Goal: Information Seeking & Learning: Check status

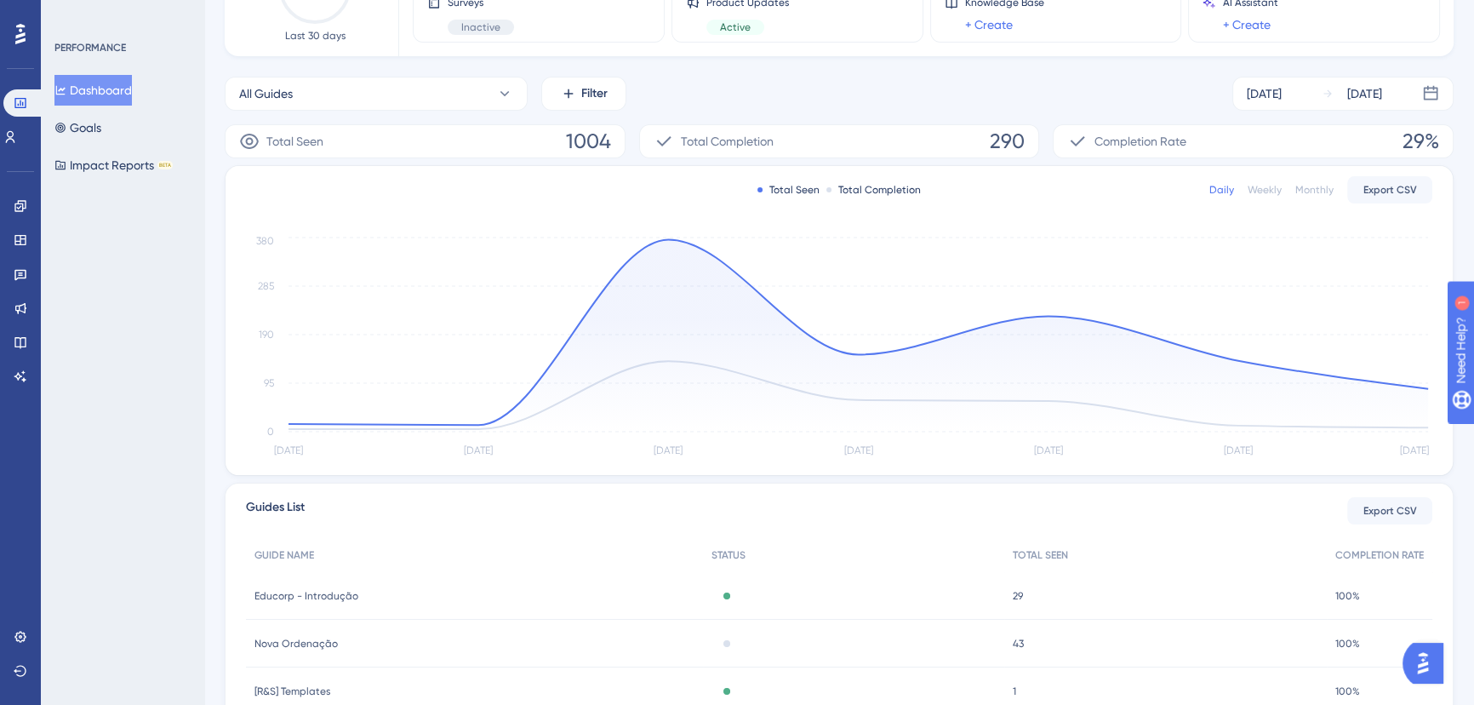
click at [1434, 387] on div "Total Seen Total Completion Daily Weekly Monthly Export CSV Aug [DATE] [DATE] […" at bounding box center [840, 320] width 1228 height 309
click at [1422, 384] on circle at bounding box center [1428, 389] width 19 height 19
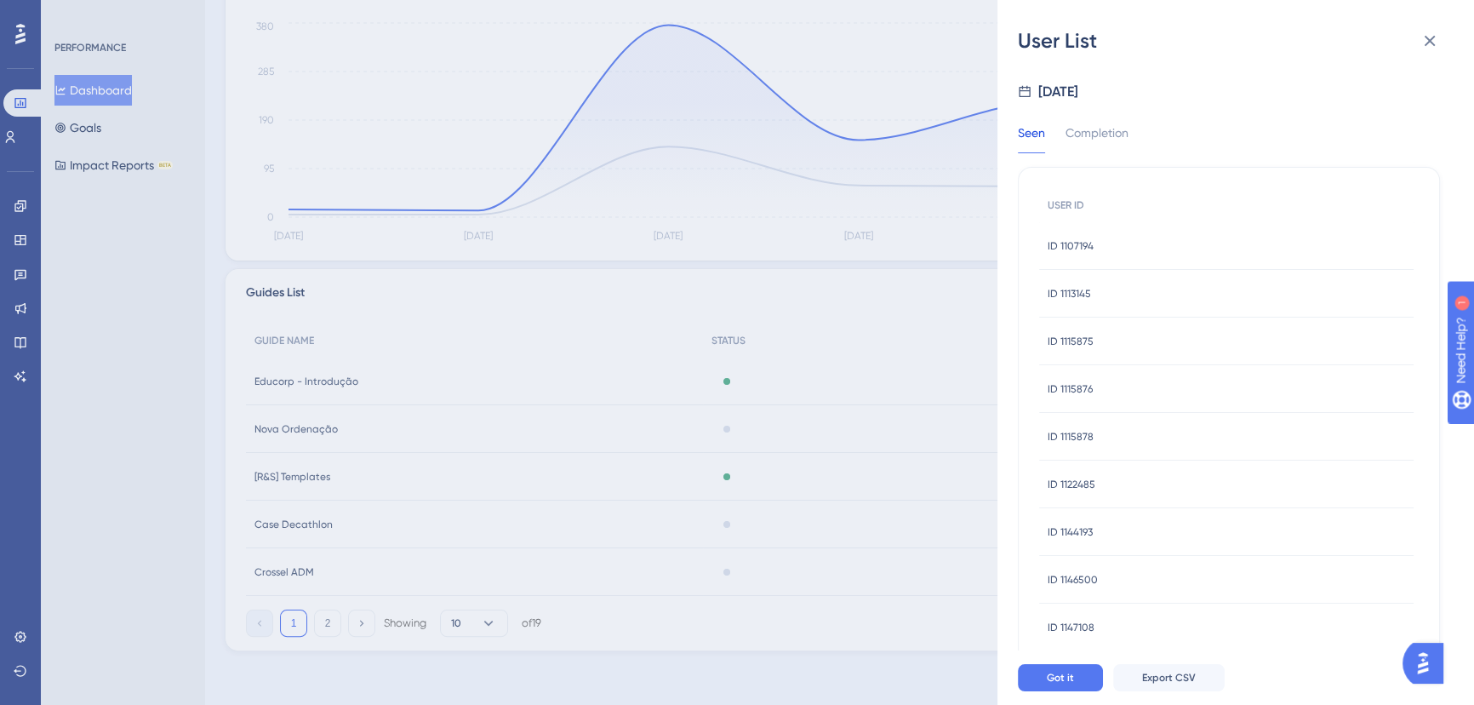
click at [719, 454] on div "User List [DATE] Seen Completion USER ID ID 1107194 ID 1107194 ID 1113145 ID 11…" at bounding box center [737, 352] width 1474 height 705
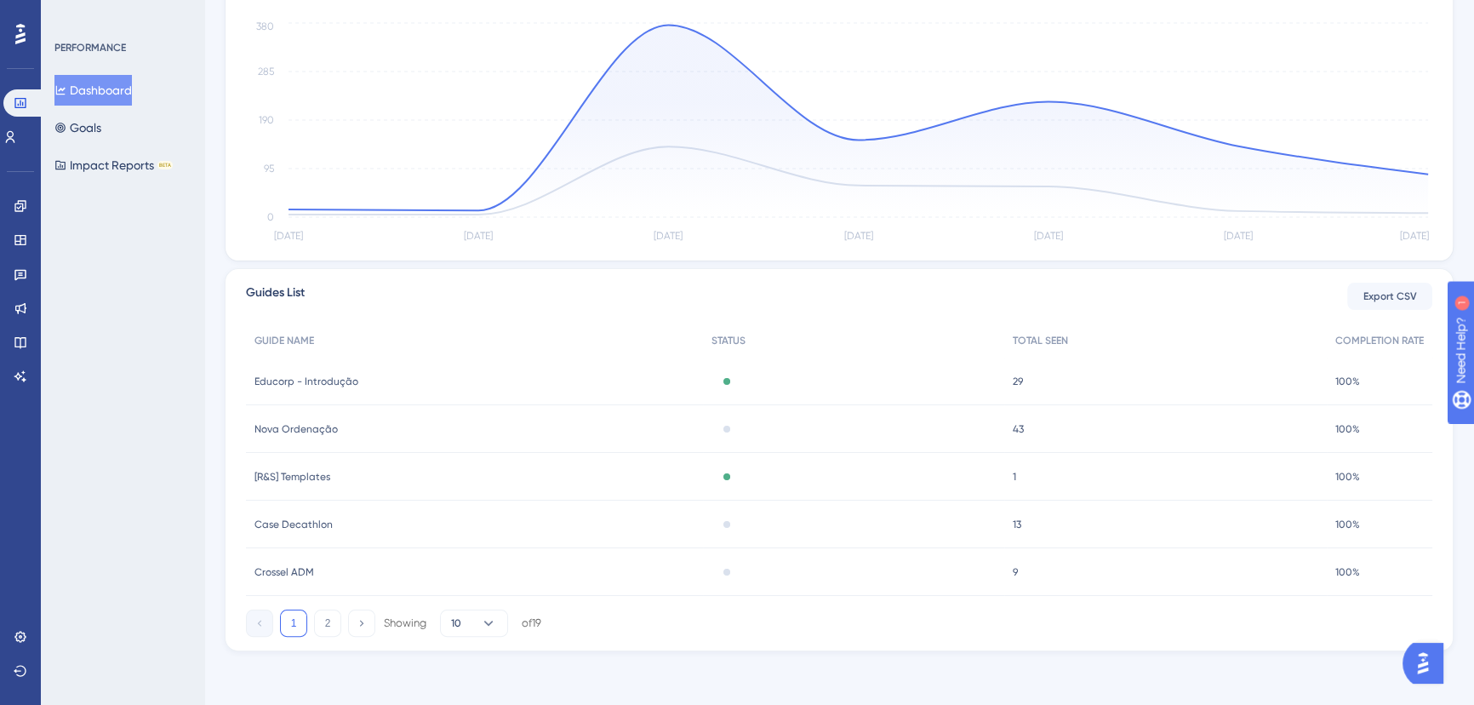
click at [545, 379] on div "Educorp - Introdução Educorp - Introdução" at bounding box center [474, 382] width 457 height 48
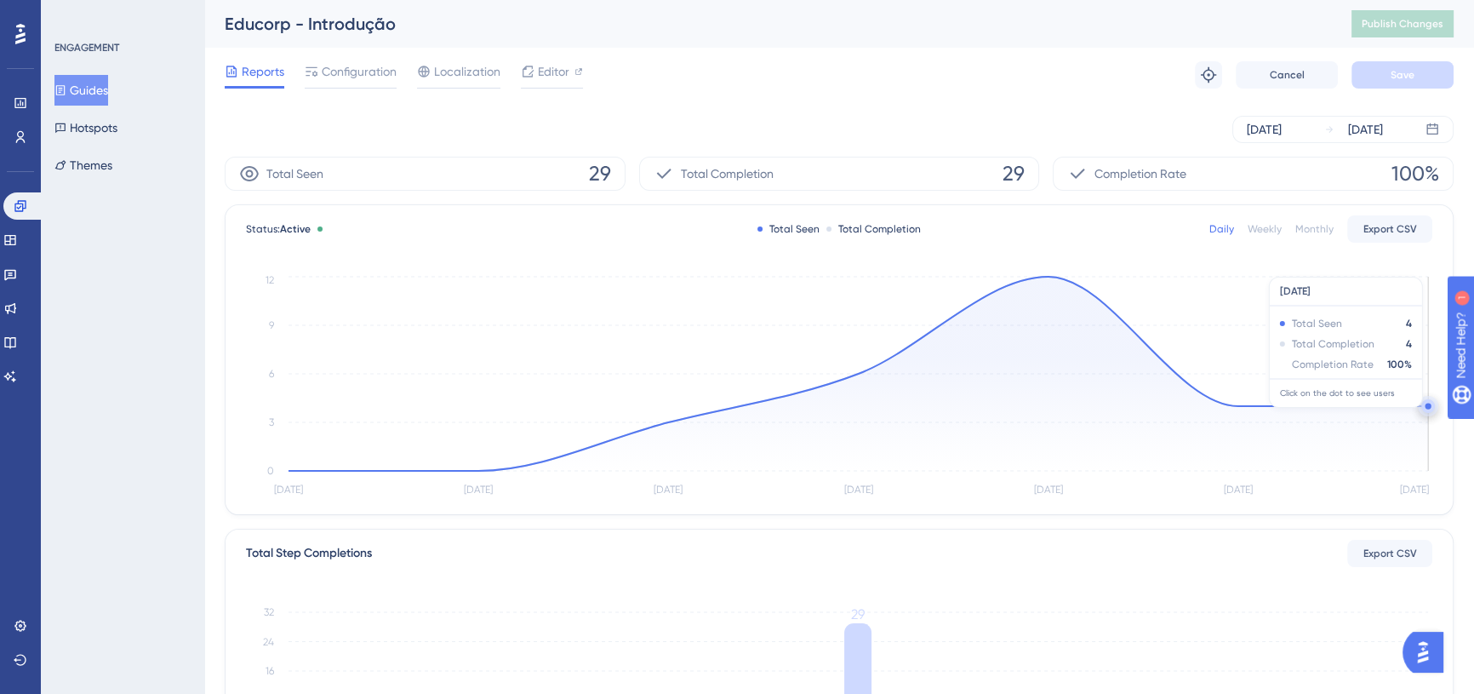
click at [1428, 408] on circle at bounding box center [1428, 406] width 6 height 6
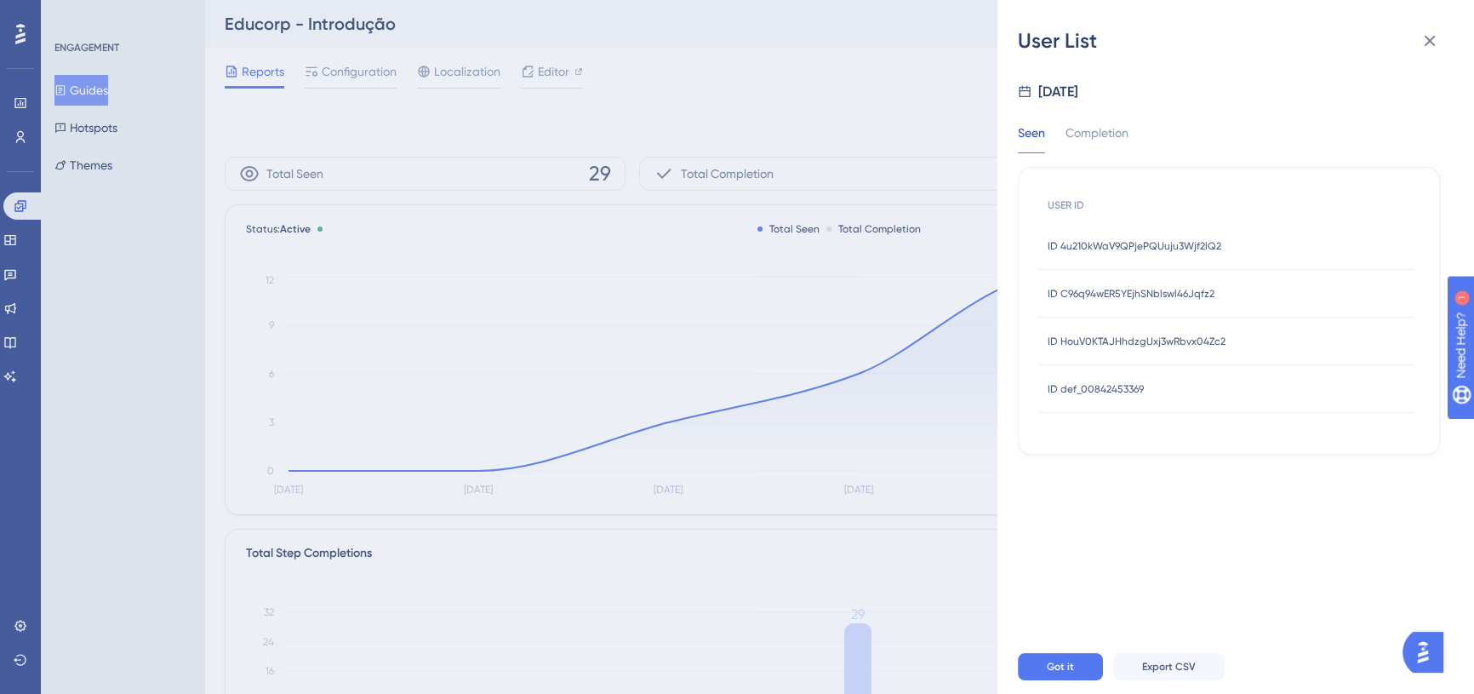
click at [1125, 241] on span "ID 4u210kWaV9QPjePQUuju3Wjf2lQ2" at bounding box center [1135, 246] width 174 height 14
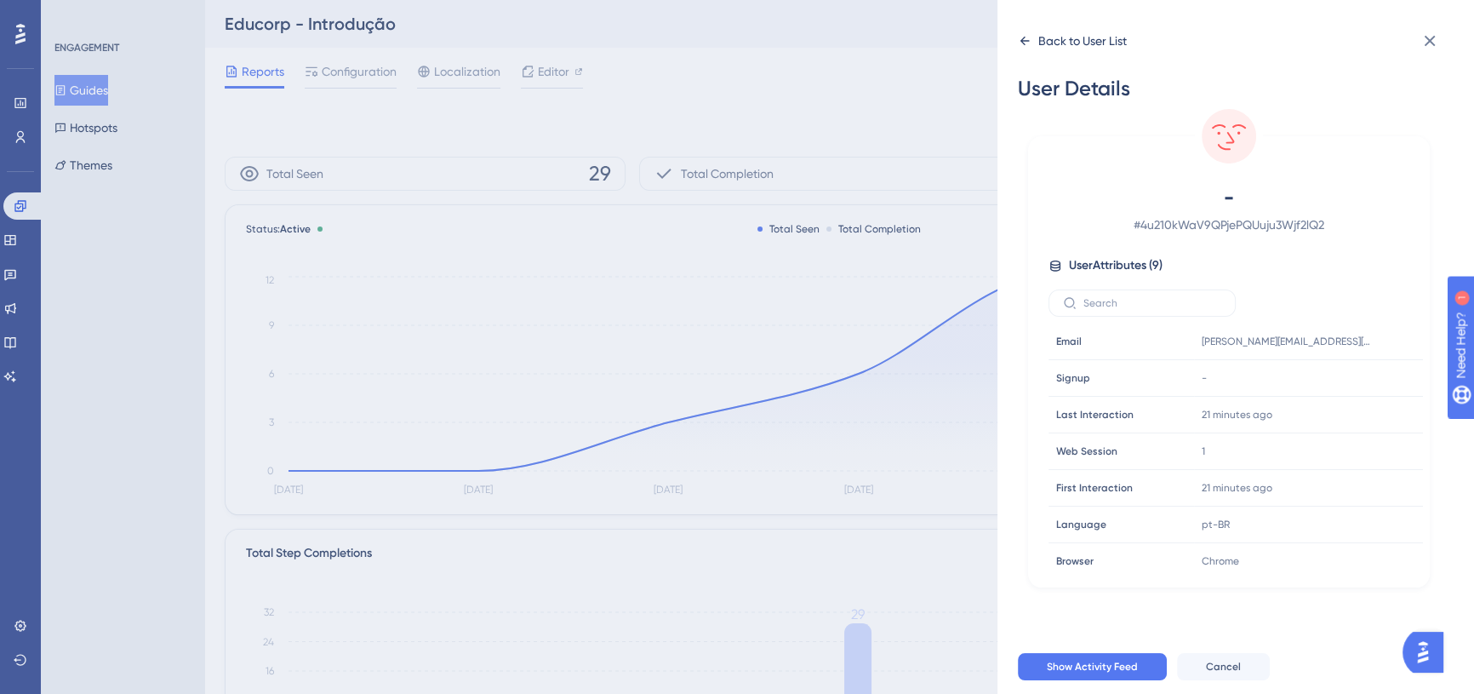
click at [1032, 36] on div "Back to User List" at bounding box center [1072, 40] width 109 height 27
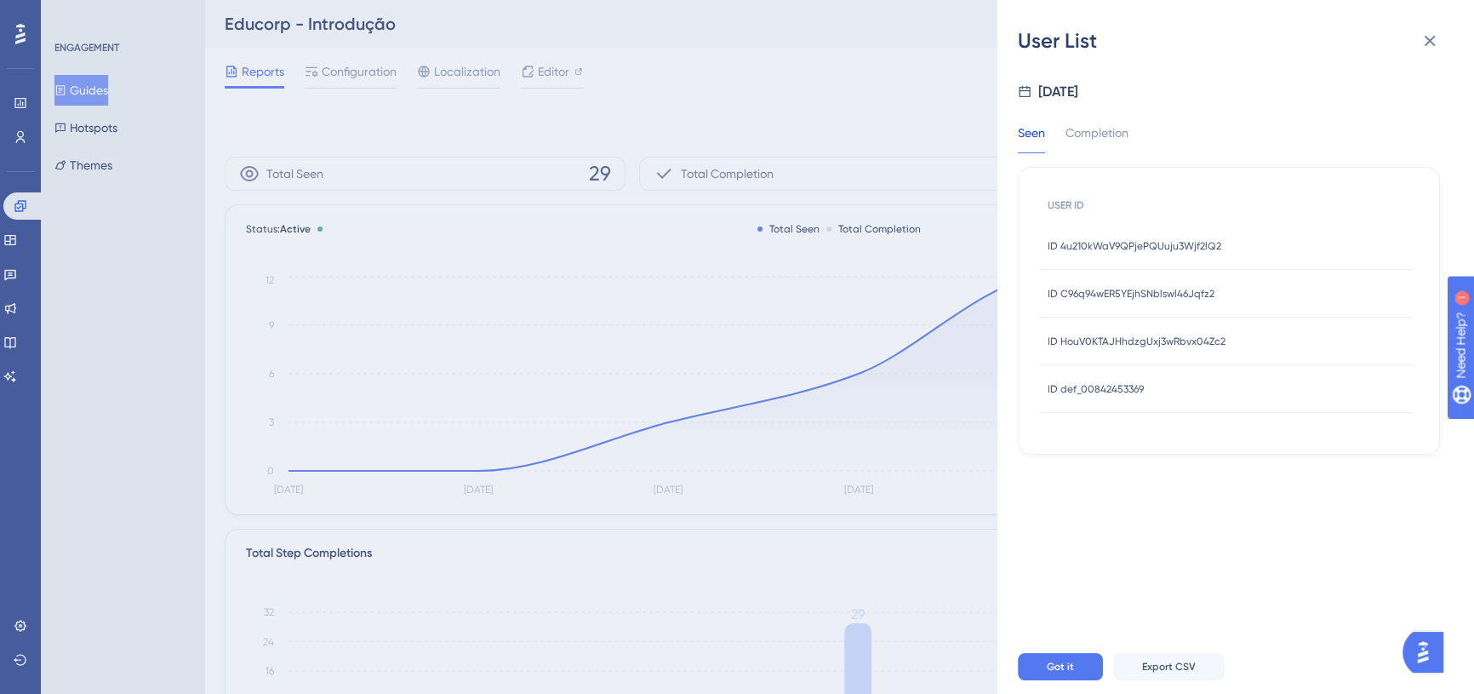
click at [1162, 299] on span "ID C96q94wER5YEjhSNblswl46Jqfz2" at bounding box center [1131, 294] width 167 height 14
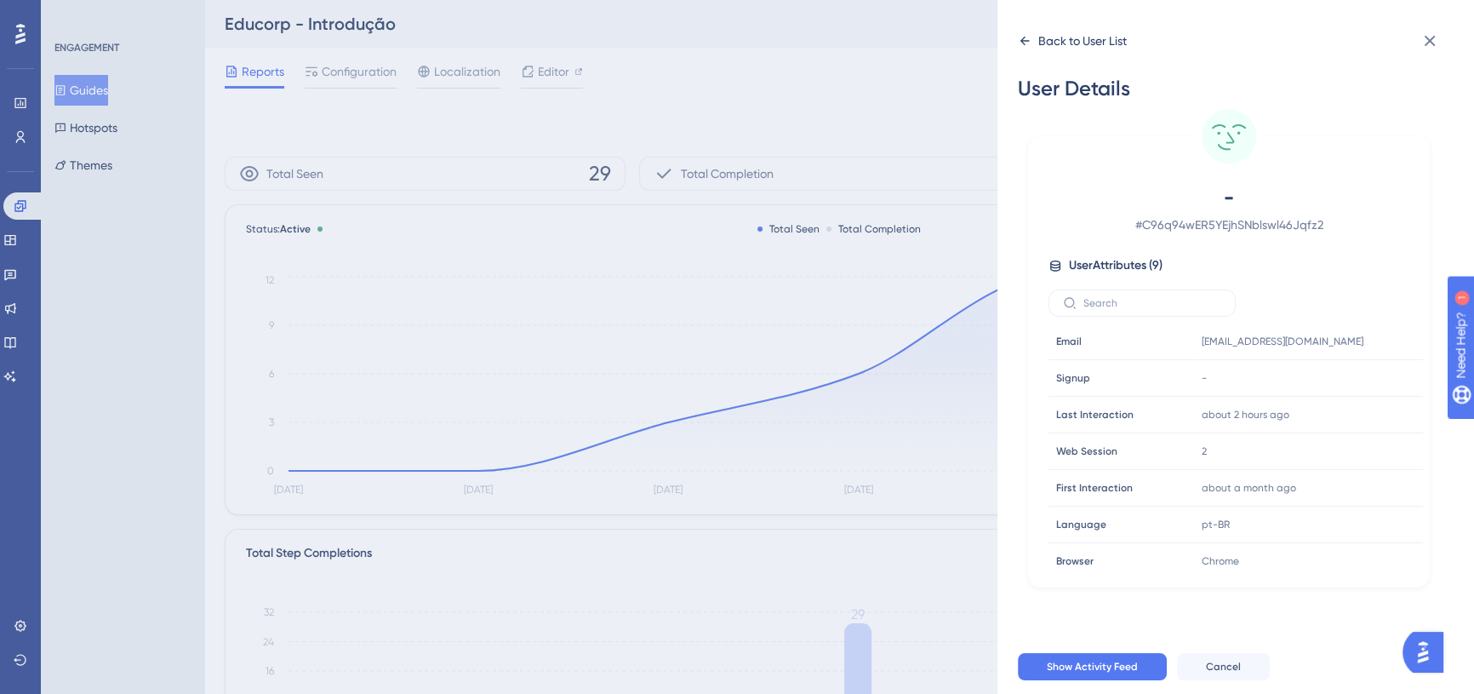
click at [1022, 43] on icon at bounding box center [1025, 41] width 14 height 14
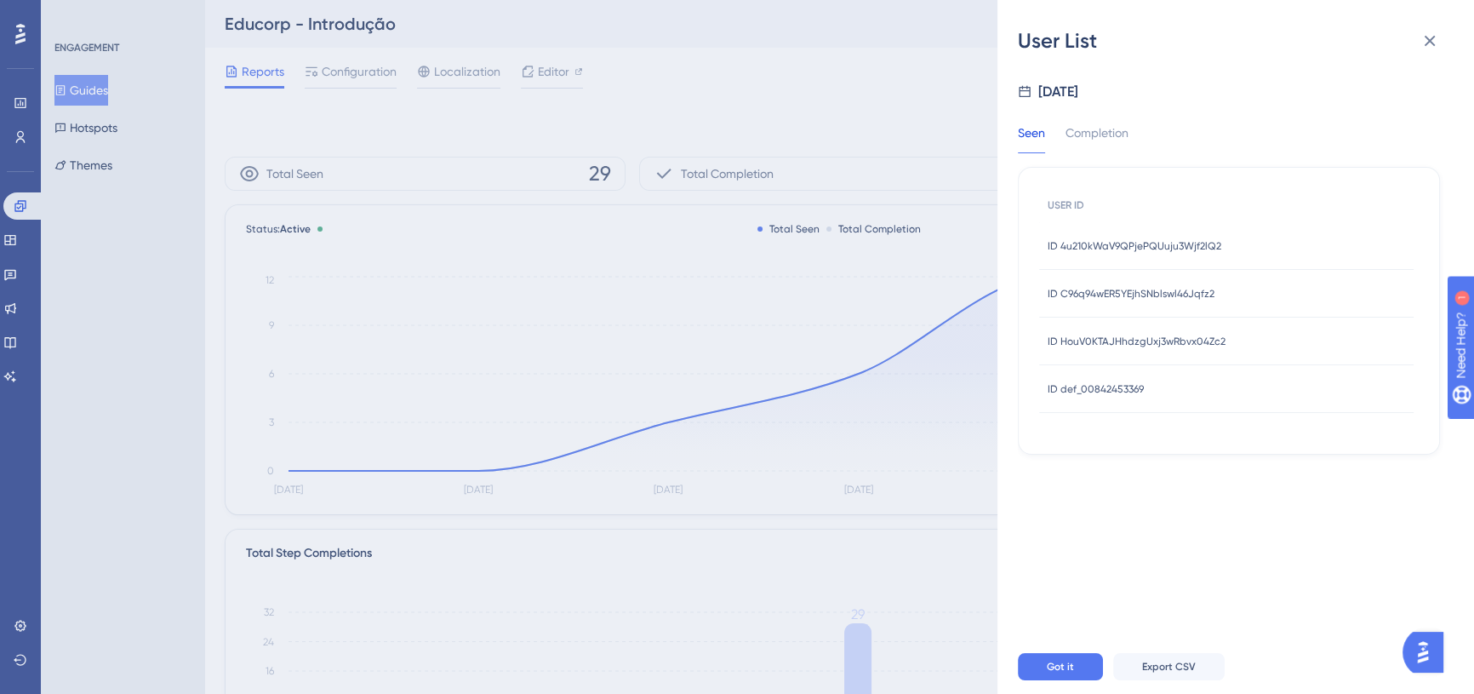
click at [1172, 340] on span "ID HouV0KTAJHhdzgUxj3wRbvx04Zc2" at bounding box center [1137, 342] width 178 height 14
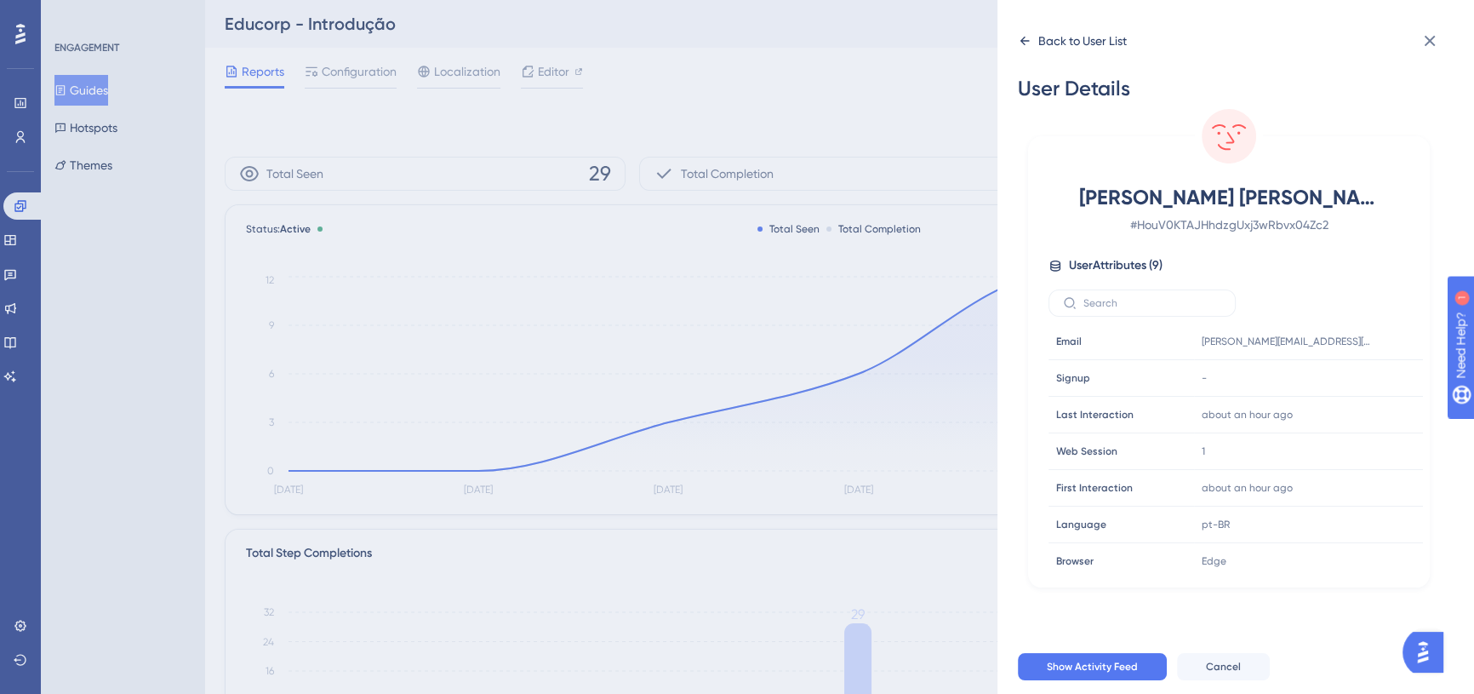
click at [1022, 41] on icon at bounding box center [1025, 41] width 9 height 9
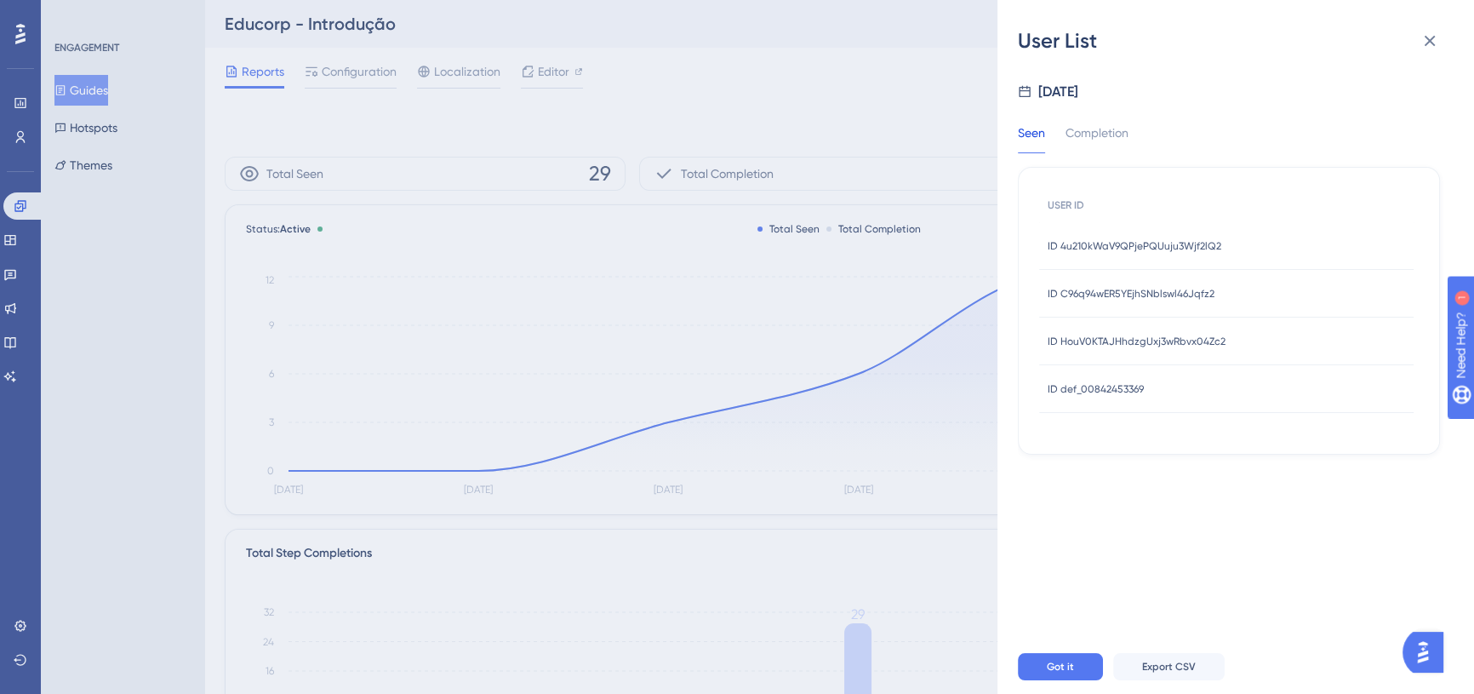
click at [1148, 395] on div "ID def_00842453369 ID def_00842453369" at bounding box center [1226, 389] width 375 height 48
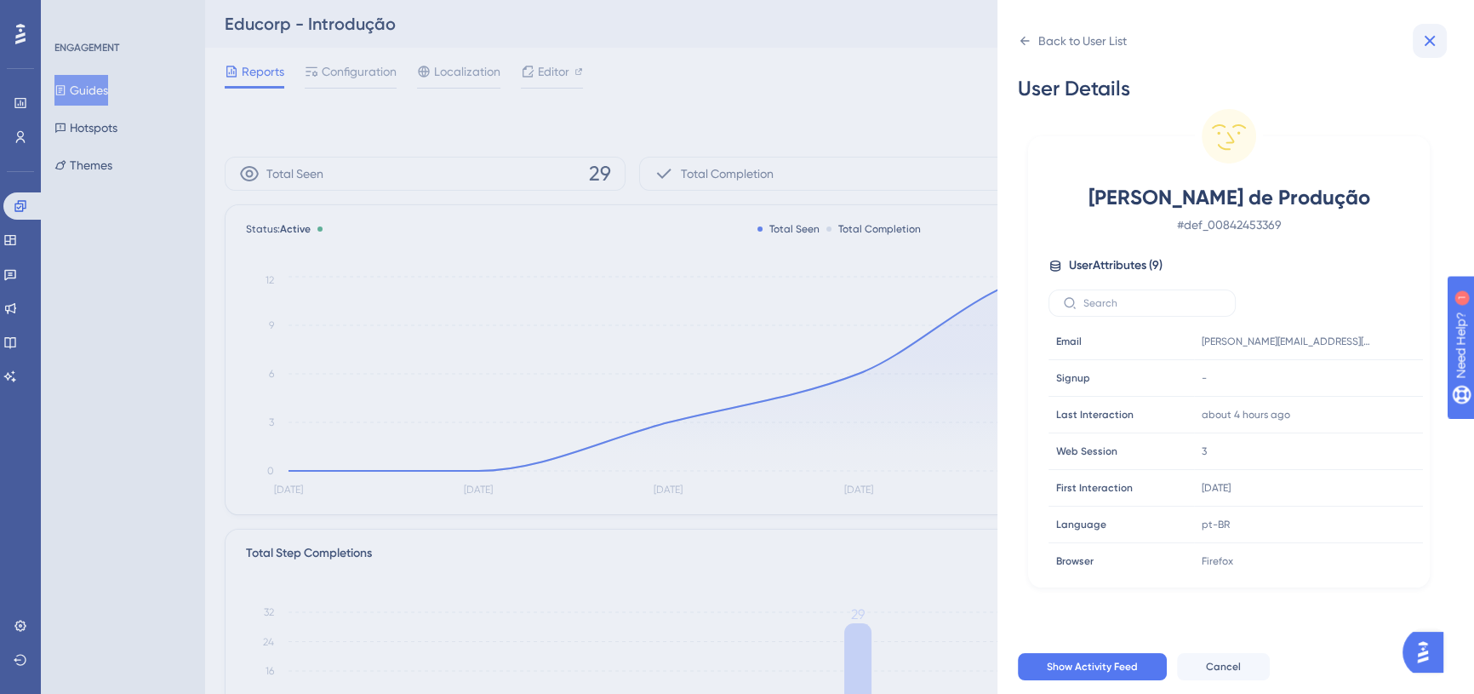
click at [1439, 32] on icon at bounding box center [1430, 41] width 20 height 20
